Goal: Transaction & Acquisition: Purchase product/service

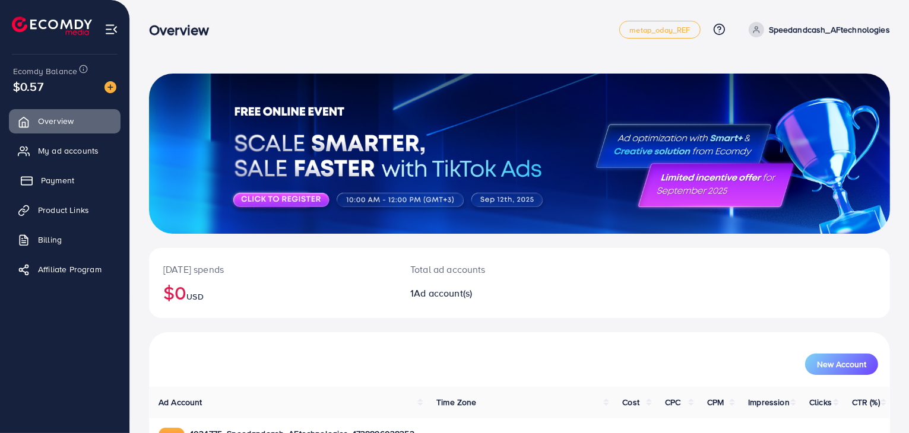
click at [91, 179] on link "Payment" at bounding box center [65, 181] width 112 height 24
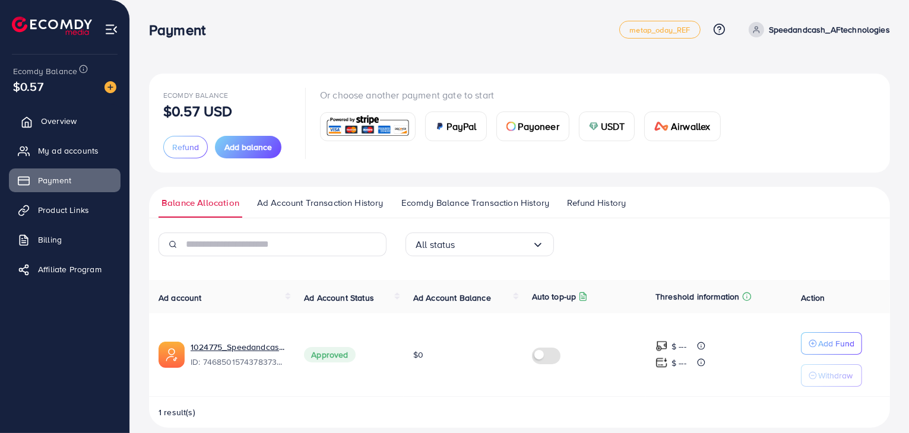
click at [71, 110] on link "Overview" at bounding box center [65, 121] width 112 height 24
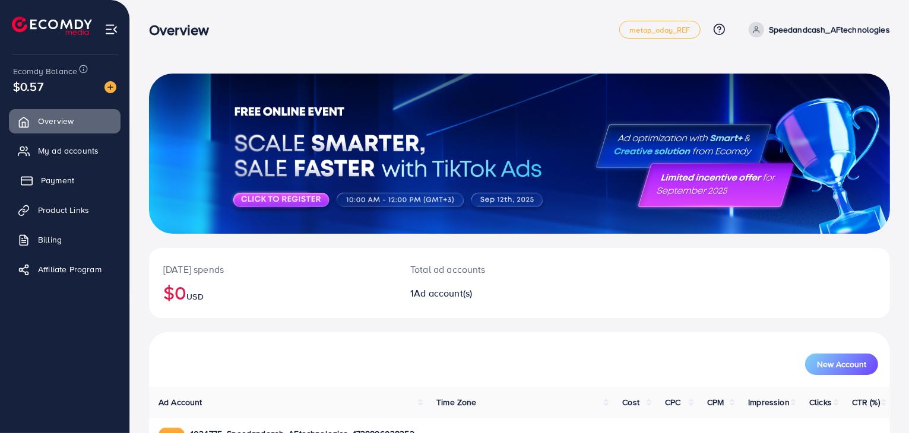
click at [72, 177] on span "Payment" at bounding box center [57, 180] width 33 height 12
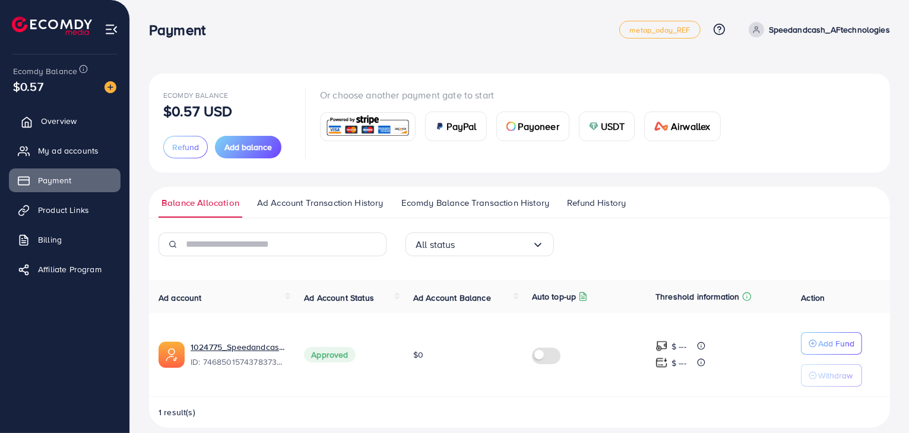
click at [64, 119] on span "Overview" at bounding box center [59, 121] width 36 height 12
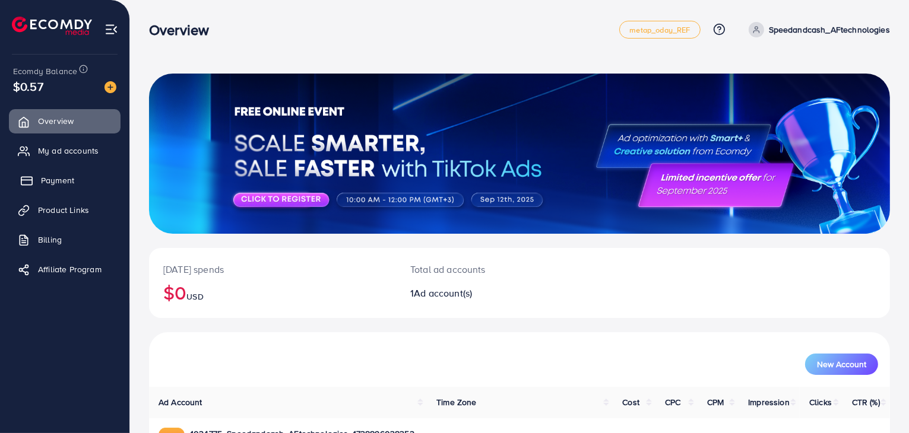
click at [69, 179] on span "Payment" at bounding box center [57, 180] width 33 height 12
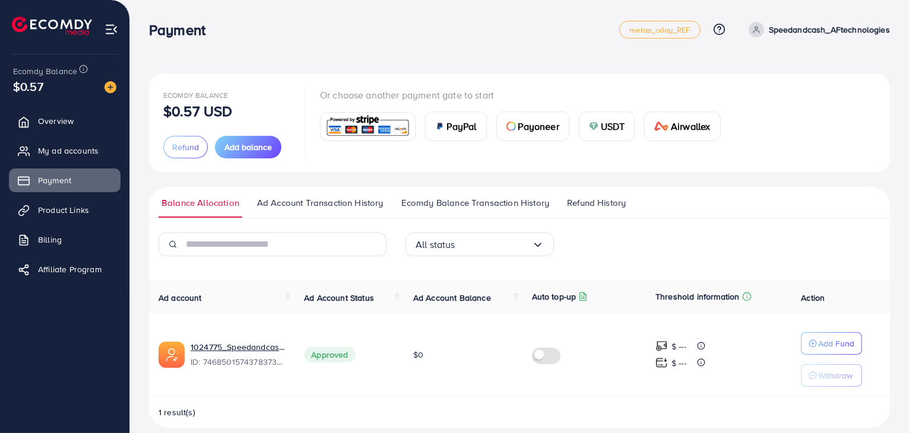
click at [602, 122] on span "USDT" at bounding box center [613, 126] width 24 height 14
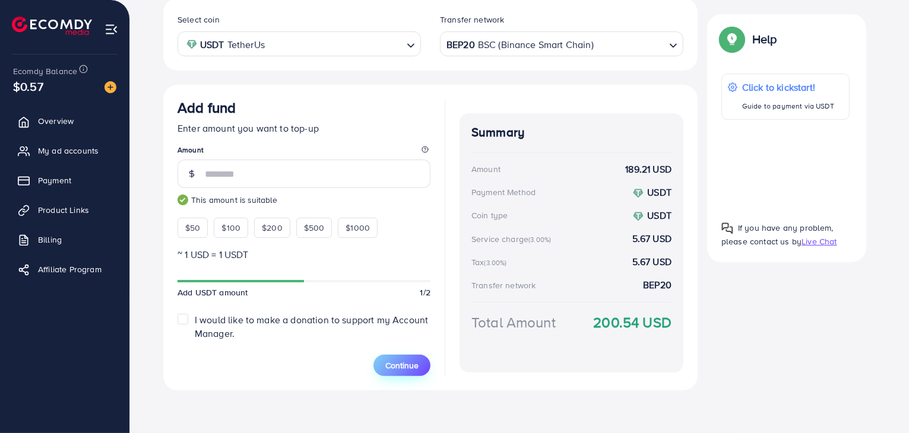
scroll to position [227, 0]
type input "***"
click at [406, 361] on span "Continue" at bounding box center [401, 366] width 33 height 12
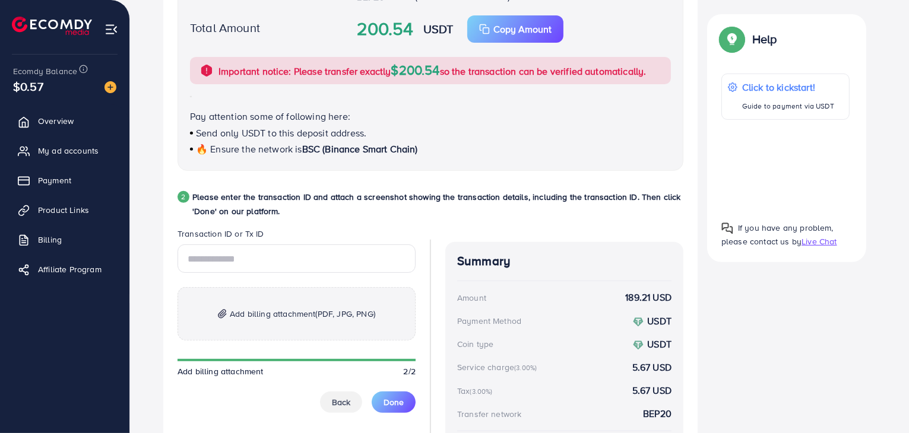
scroll to position [523, 0]
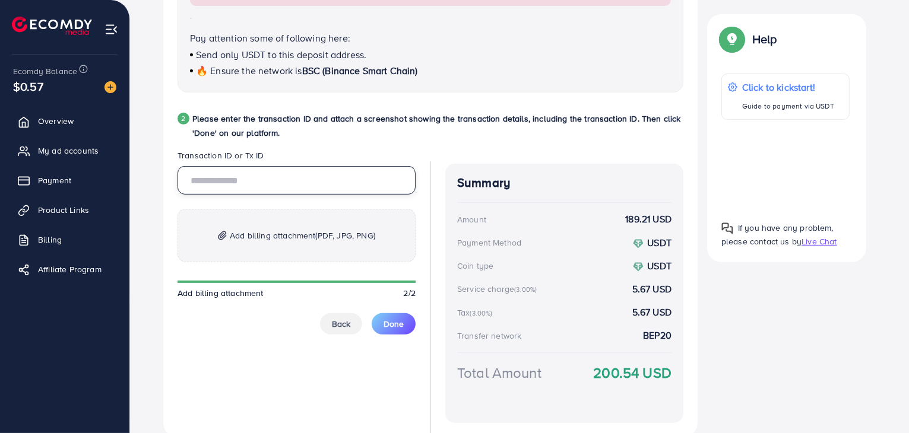
click at [290, 181] on input "text" at bounding box center [296, 180] width 238 height 28
paste input "**********"
click at [271, 233] on span "Add billing attachment (PDF, JPG, PNG)" at bounding box center [302, 235] width 145 height 14
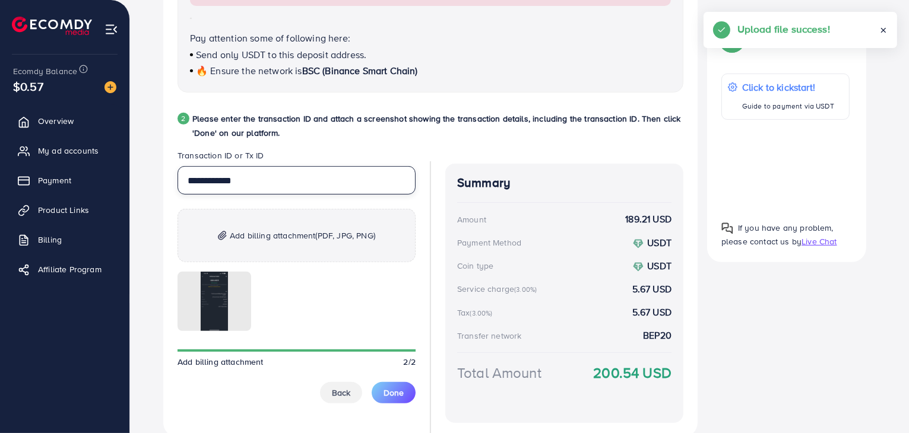
drag, startPoint x: 189, startPoint y: 176, endPoint x: 196, endPoint y: 179, distance: 7.7
click at [193, 178] on input "**********" at bounding box center [296, 180] width 238 height 28
click at [197, 179] on input "**********" at bounding box center [296, 180] width 238 height 28
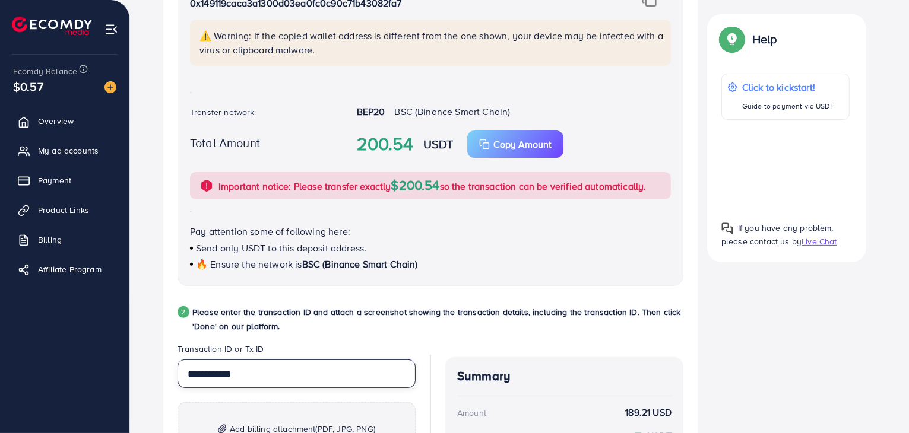
scroll to position [405, 0]
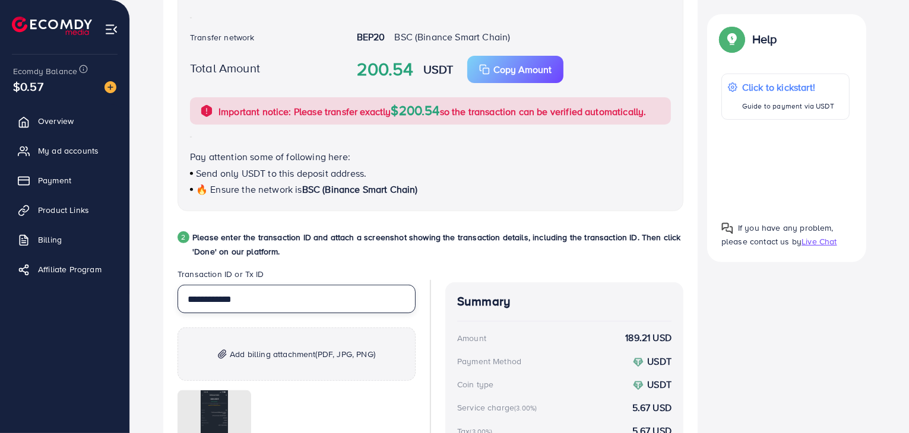
click at [247, 301] on input "**********" at bounding box center [296, 299] width 238 height 28
type input "**********"
click at [79, 186] on link "Payment" at bounding box center [65, 181] width 112 height 24
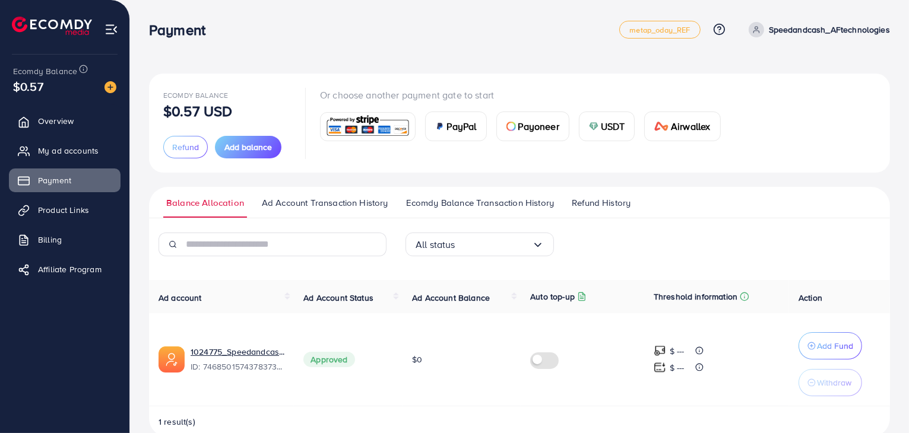
click at [628, 125] on div "USDT" at bounding box center [606, 126] width 55 height 28
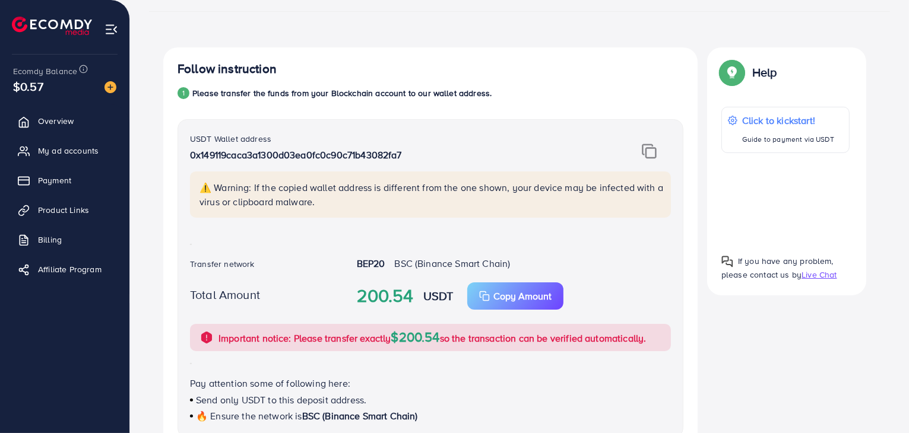
scroll to position [178, 0]
click at [66, 185] on span "Payment" at bounding box center [57, 180] width 33 height 12
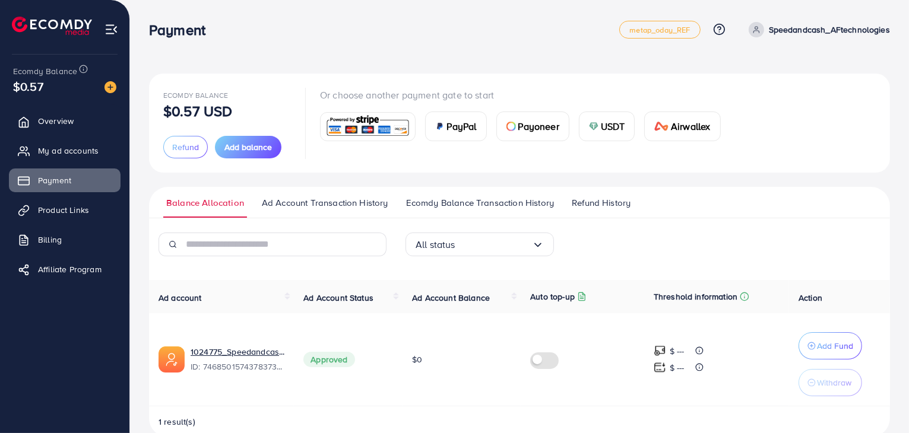
click at [624, 129] on div "USDT" at bounding box center [606, 126] width 55 height 28
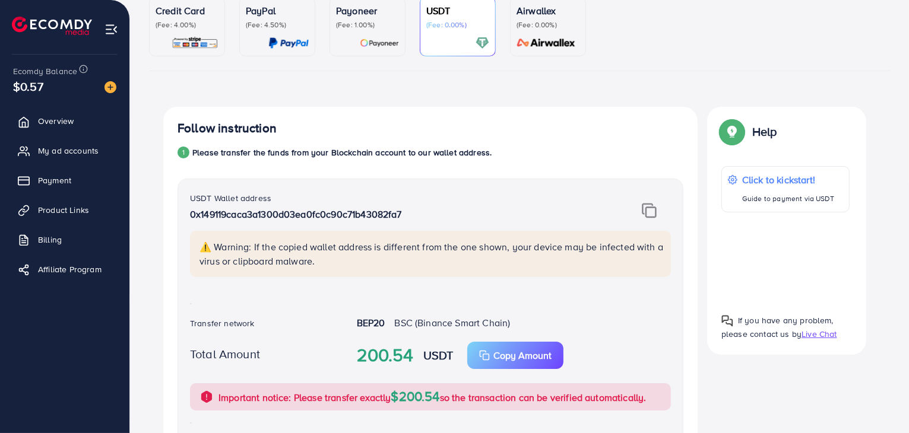
scroll to position [297, 0]
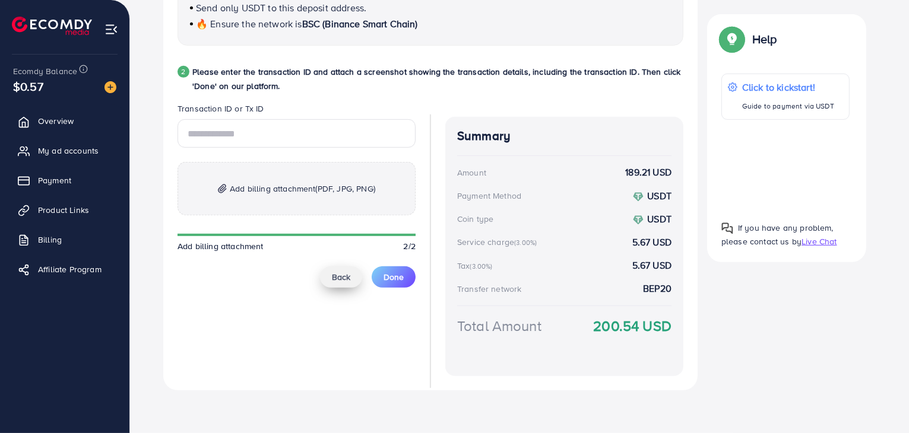
click at [328, 285] on button "Back" at bounding box center [341, 276] width 42 height 21
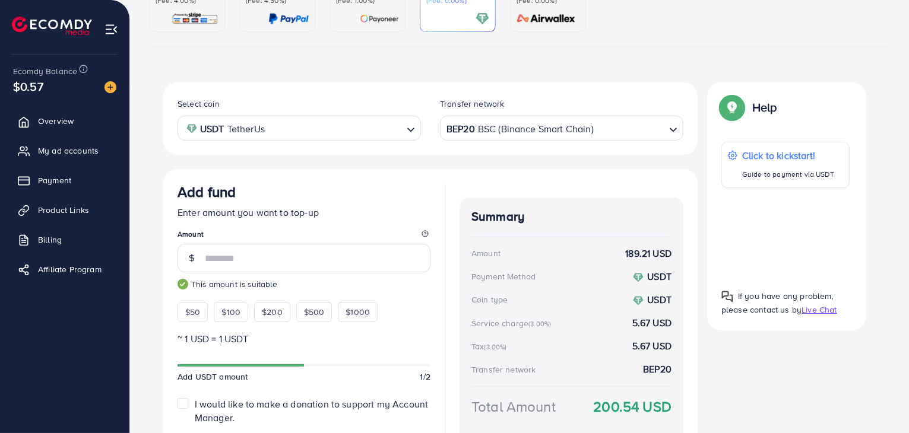
scroll to position [0, 0]
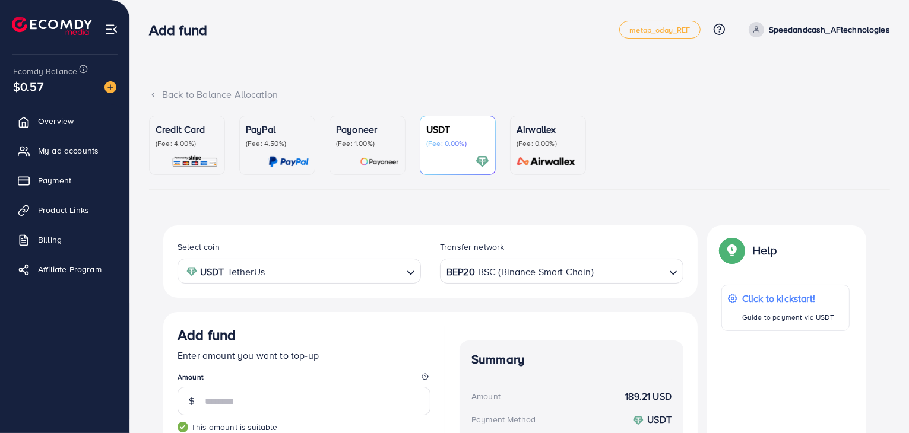
click at [465, 271] on div "BEP20 BSC (Binance Smart Chain)" at bounding box center [554, 270] width 221 height 21
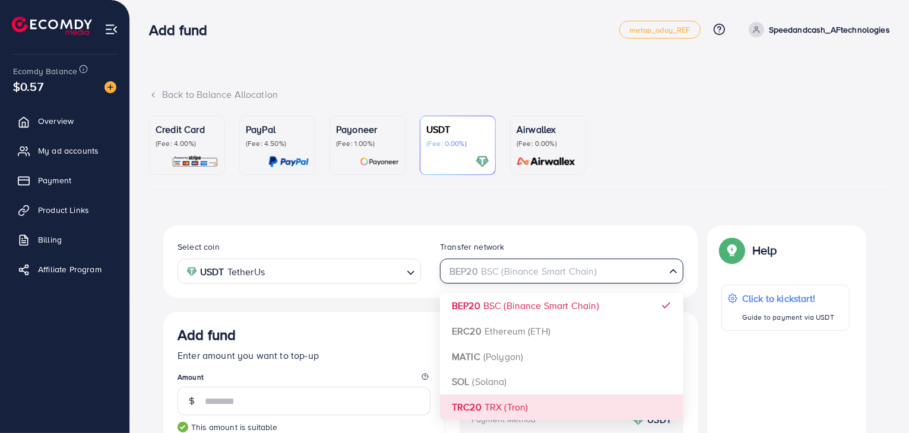
click at [481, 404] on div "Select coin USDT TetherUs Loading... Transfer network BEP20 BSC (Binance Smart …" at bounding box center [430, 421] width 534 height 392
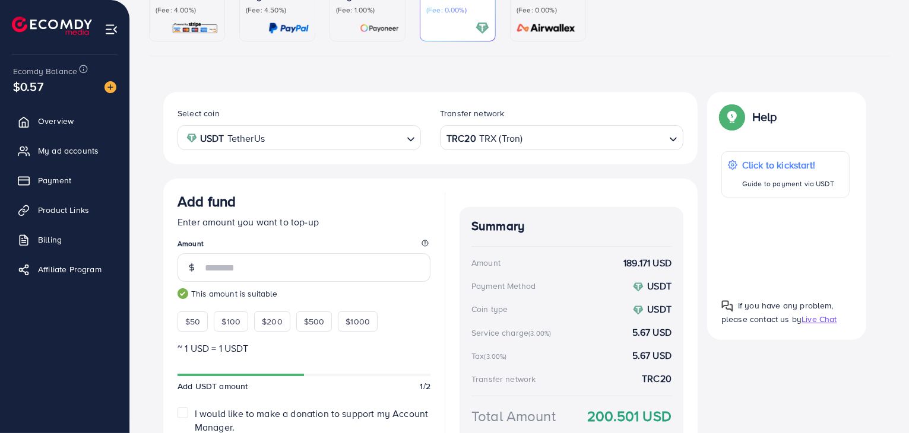
scroll to position [227, 0]
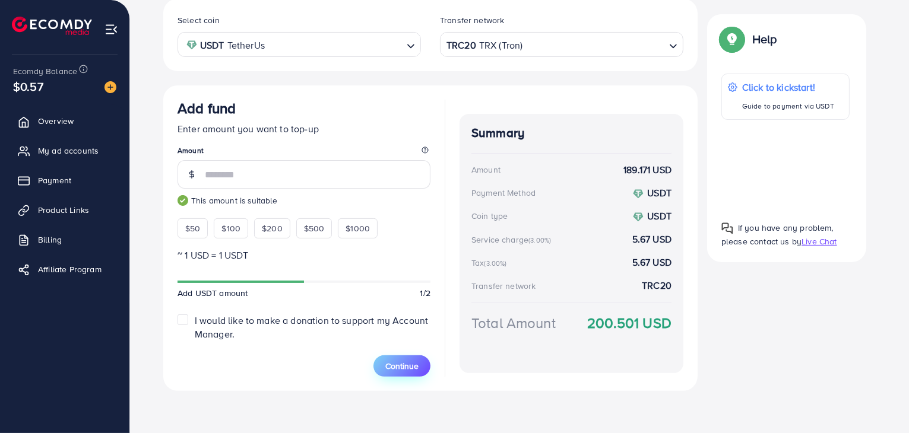
click at [395, 364] on span "Continue" at bounding box center [401, 366] width 33 height 12
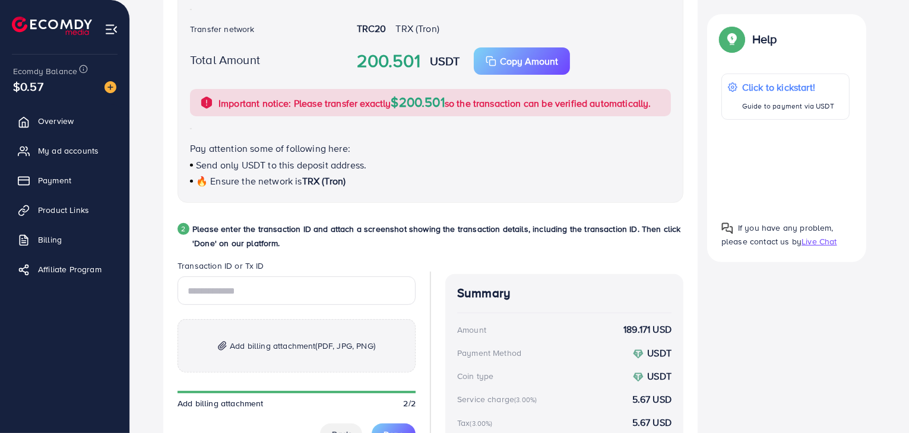
scroll to position [464, 0]
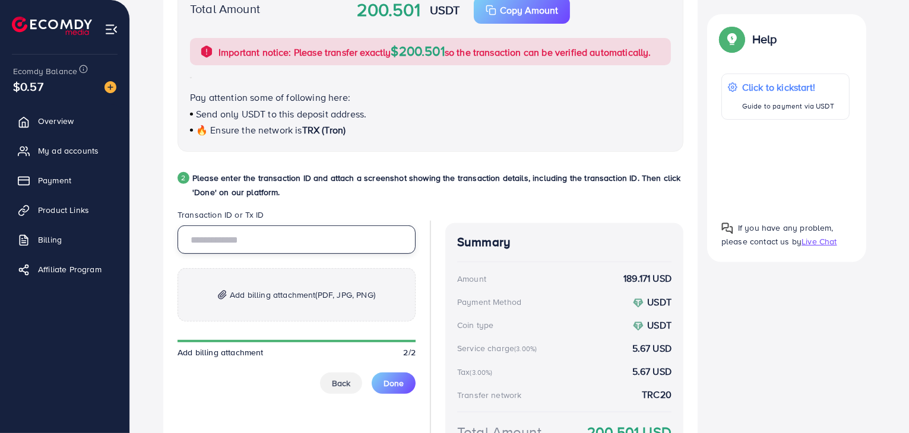
click at [268, 243] on input "text" at bounding box center [296, 239] width 238 height 28
paste input "**********"
type input "**********"
click at [266, 275] on p "Add billing attachment (PDF, JPG, PNG)" at bounding box center [296, 294] width 238 height 53
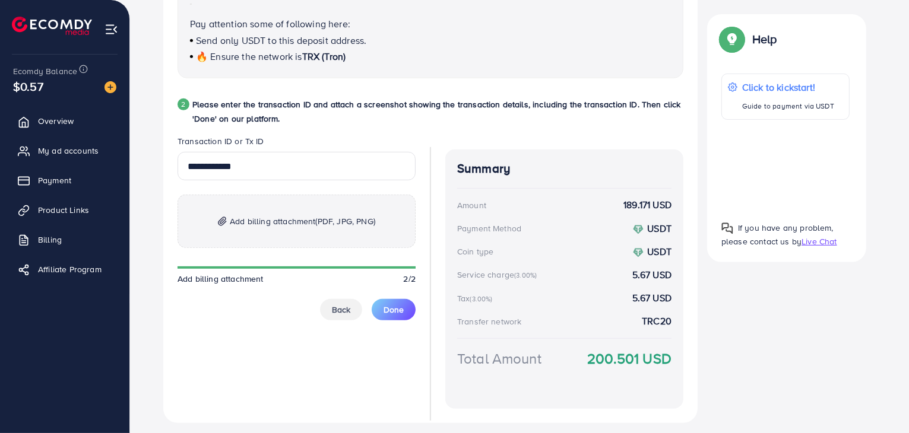
scroll to position [570, 0]
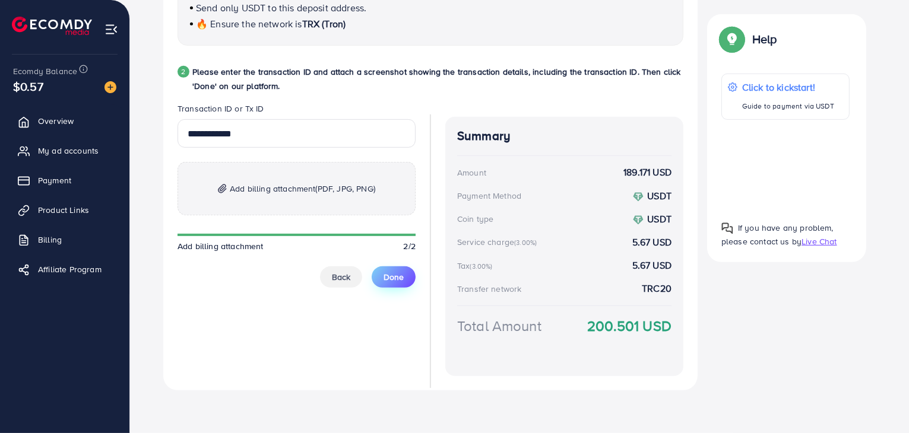
click at [408, 281] on button "Done" at bounding box center [393, 276] width 44 height 21
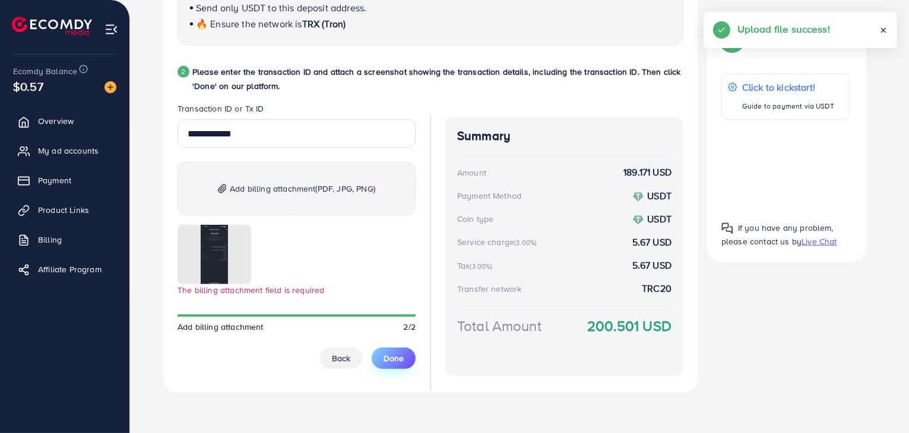
click at [405, 366] on button "Done" at bounding box center [393, 358] width 44 height 21
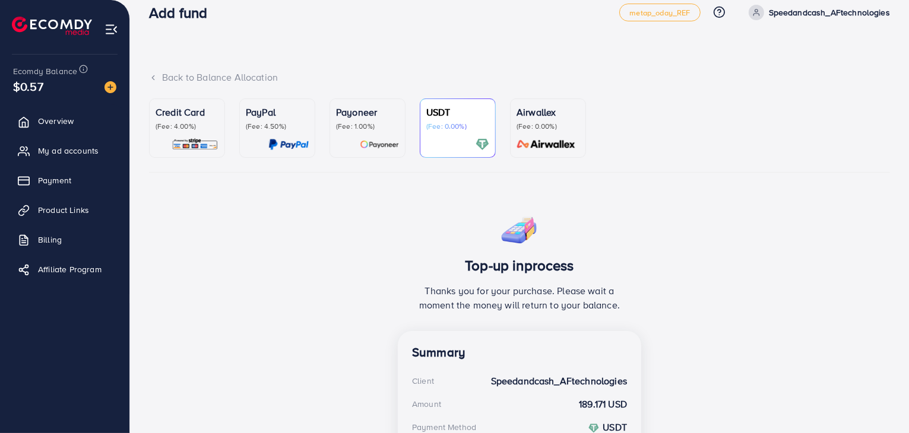
scroll to position [0, 0]
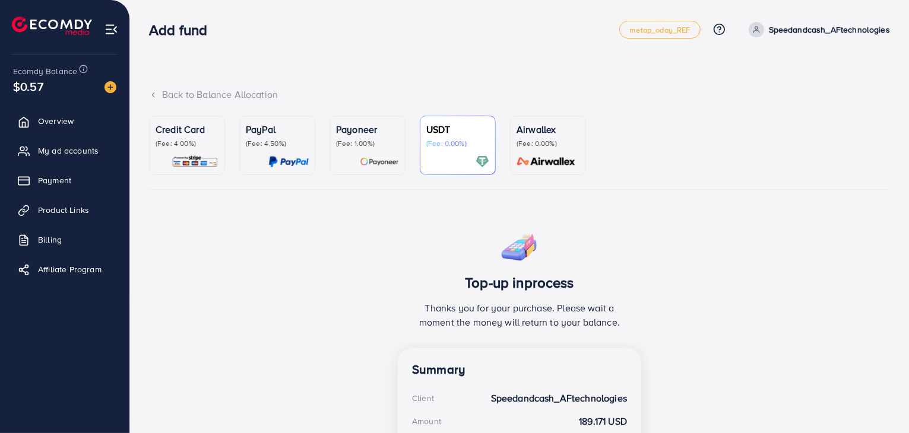
click at [774, 31] on p "Speedandcash_AFtechnologies" at bounding box center [828, 30] width 121 height 14
click at [803, 96] on span "Log out" at bounding box center [818, 97] width 32 height 14
